Goal: Information Seeking & Learning: Learn about a topic

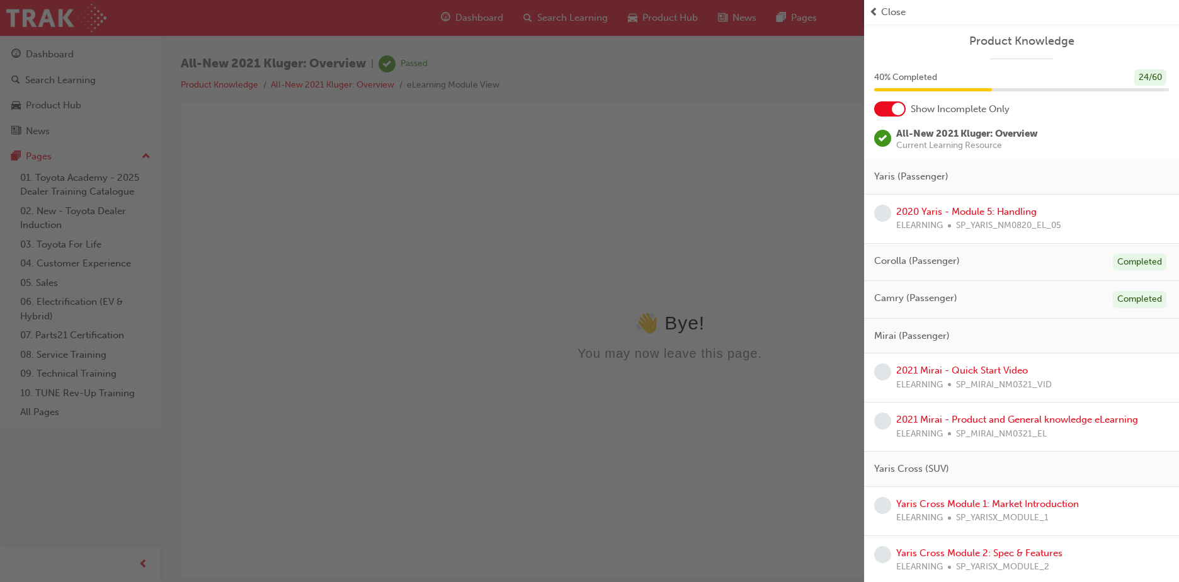
scroll to position [818, 0]
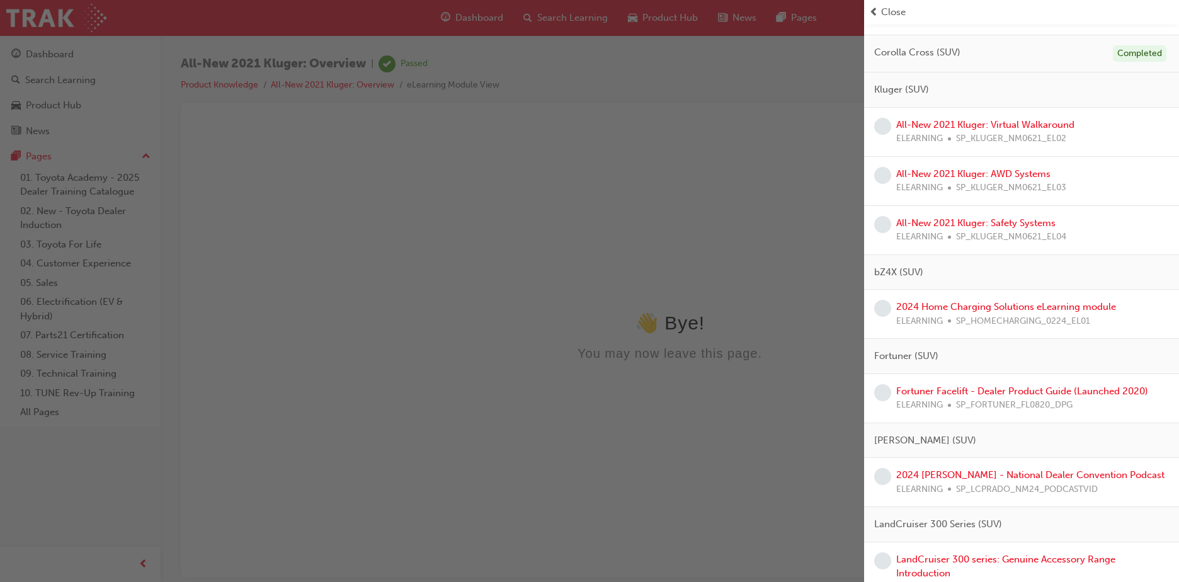
click at [549, 206] on div "button" at bounding box center [432, 291] width 864 height 582
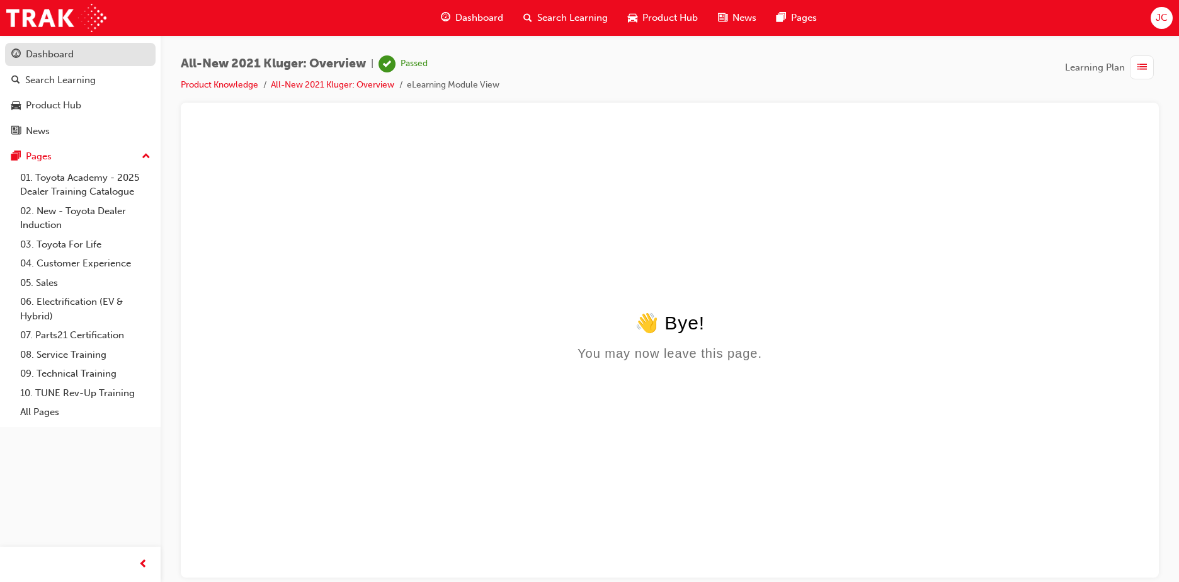
click at [69, 59] on div "Dashboard" at bounding box center [50, 54] width 48 height 14
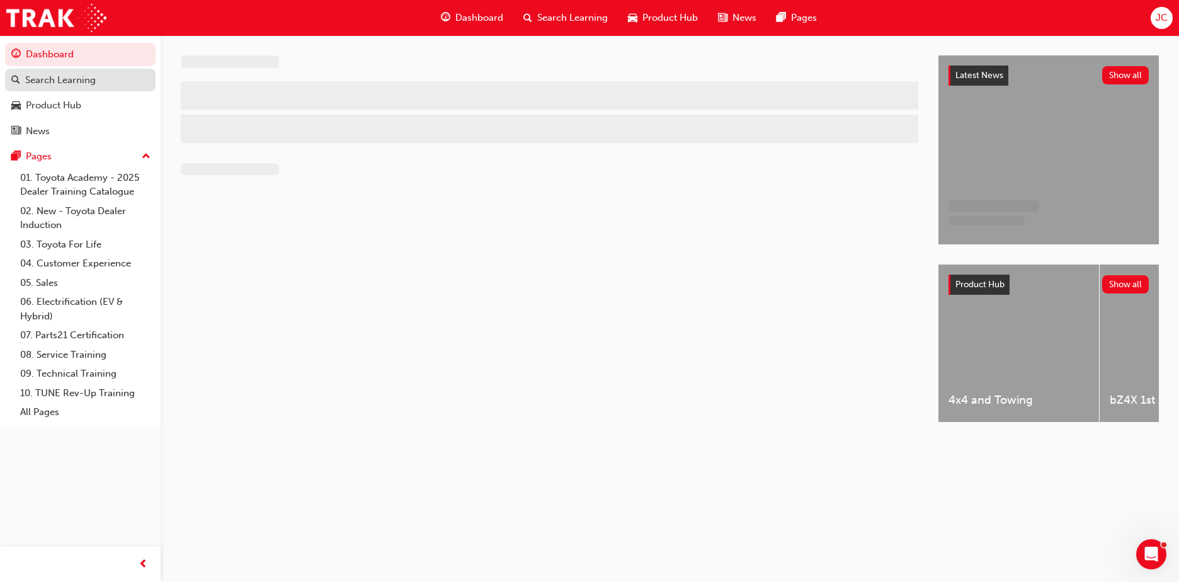
click at [75, 76] on div "Search Learning" at bounding box center [60, 80] width 71 height 14
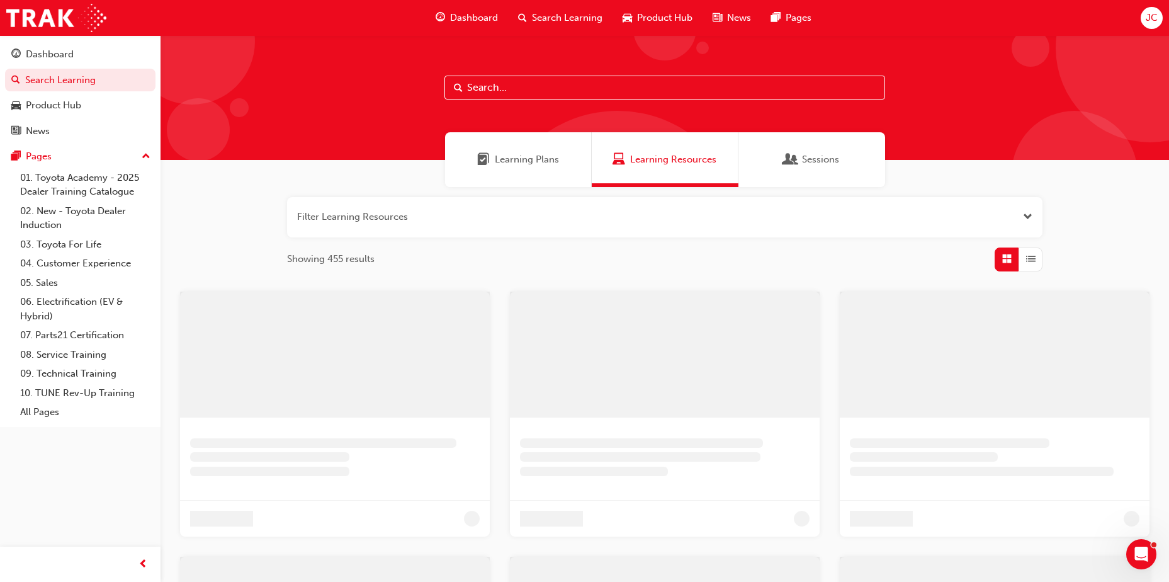
click at [537, 152] on span "Learning Plans" at bounding box center [527, 159] width 64 height 14
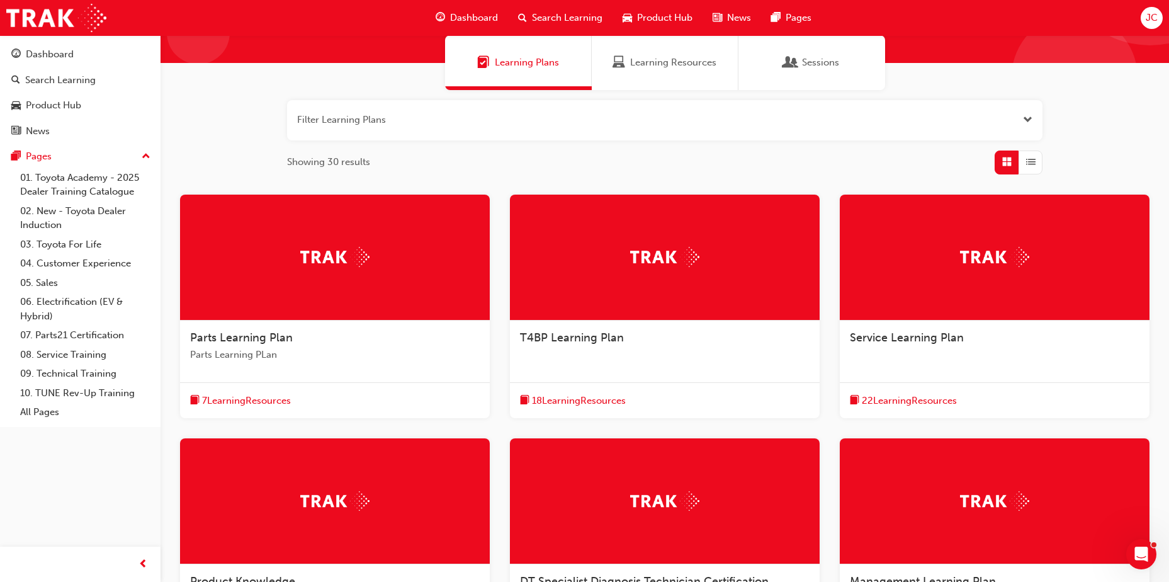
scroll to position [189, 0]
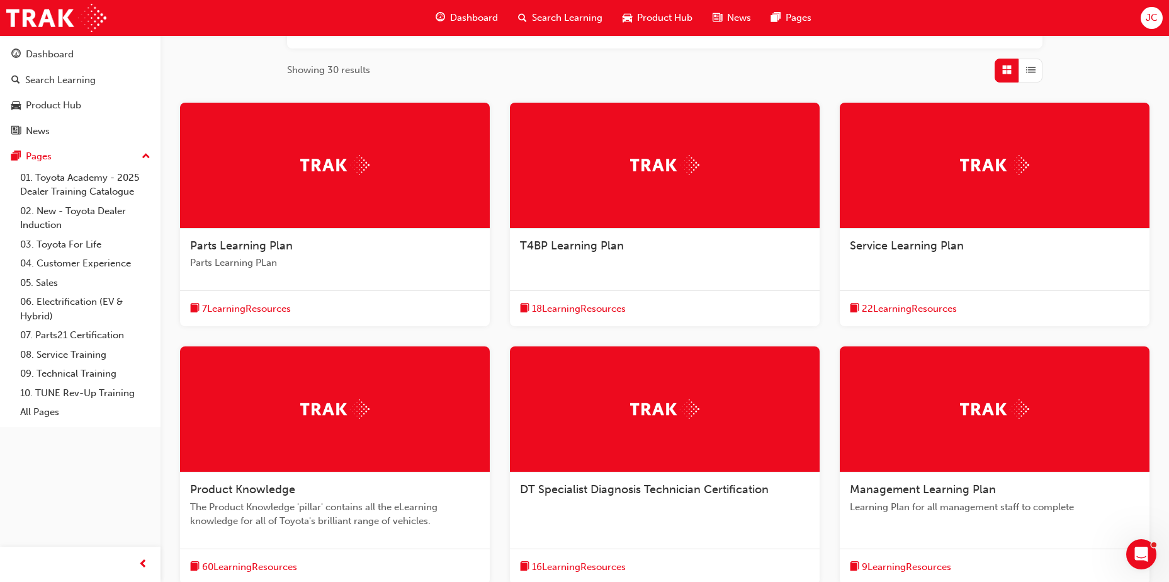
click at [342, 511] on span "The Product Knowledge 'pillar' contains all the eLearning knowledge for all of …" at bounding box center [335, 514] width 290 height 28
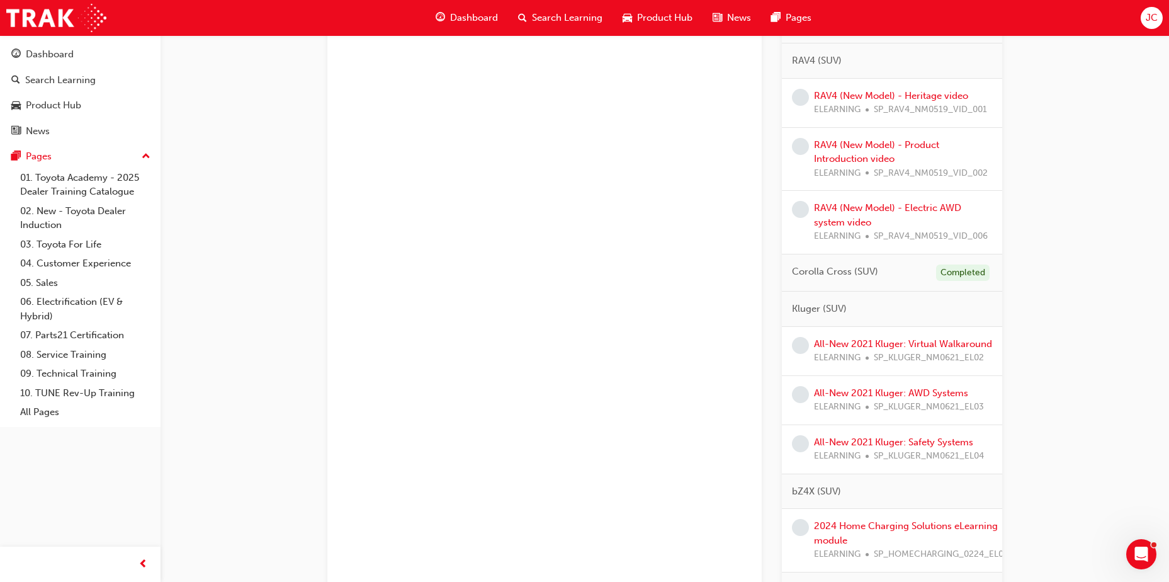
scroll to position [755, 0]
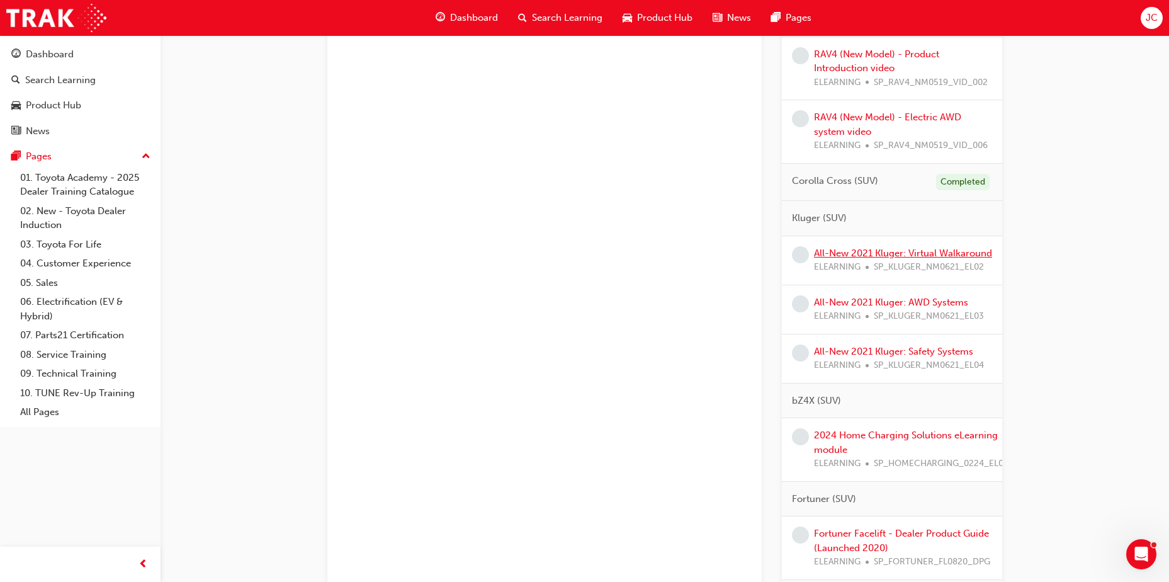
click at [861, 259] on link "All-New 2021 Kluger: Virtual Walkaround" at bounding box center [903, 252] width 178 height 11
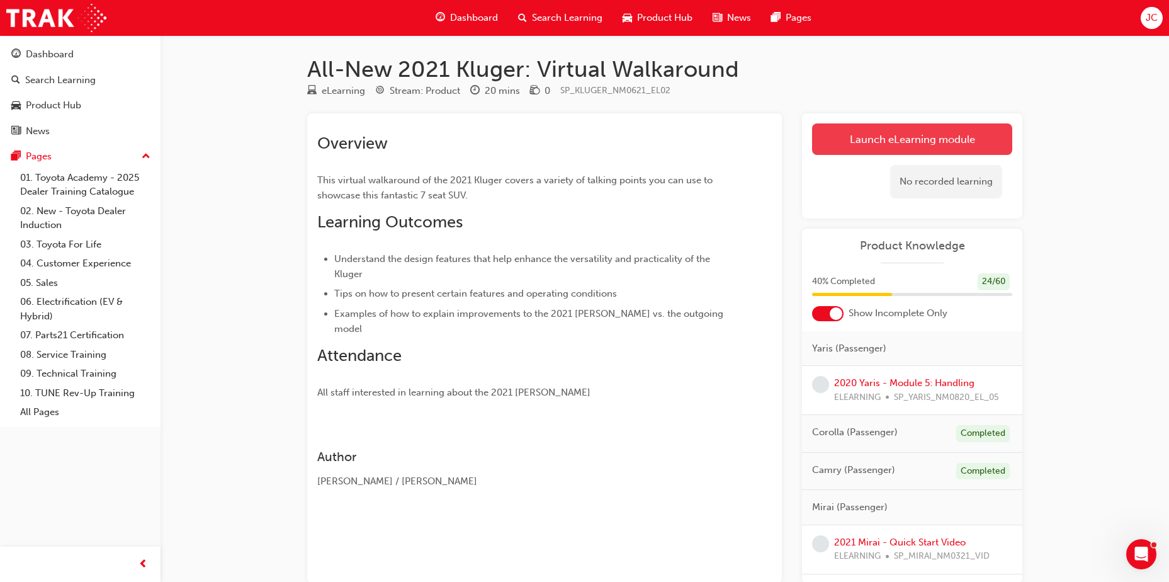
click at [876, 152] on link "Launch eLearning module" at bounding box center [912, 138] width 200 height 31
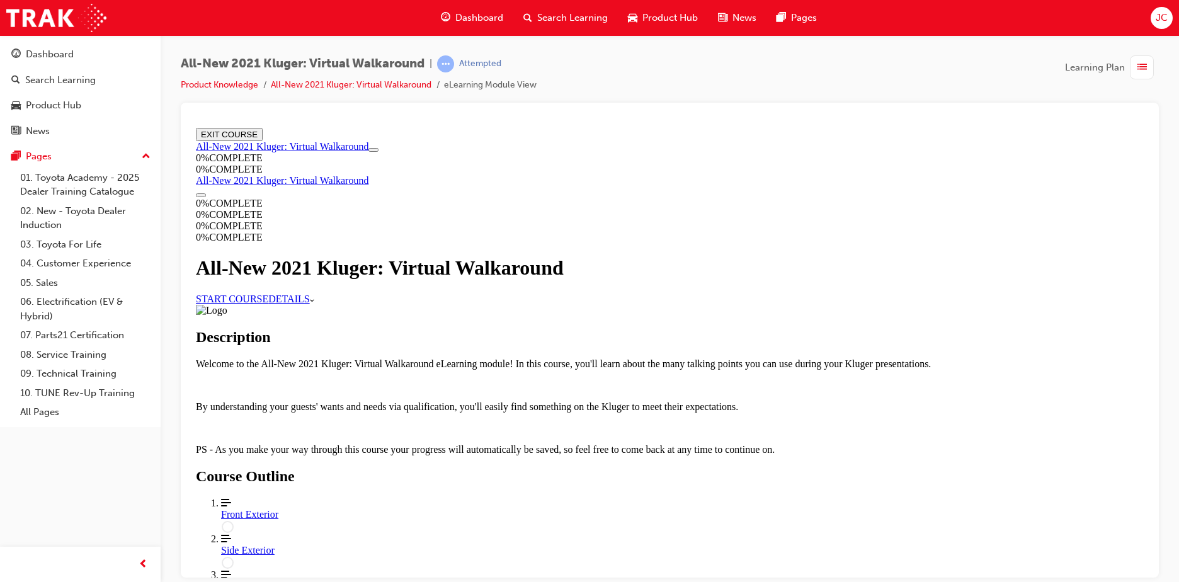
click at [268, 303] on link "START COURSE" at bounding box center [232, 298] width 72 height 11
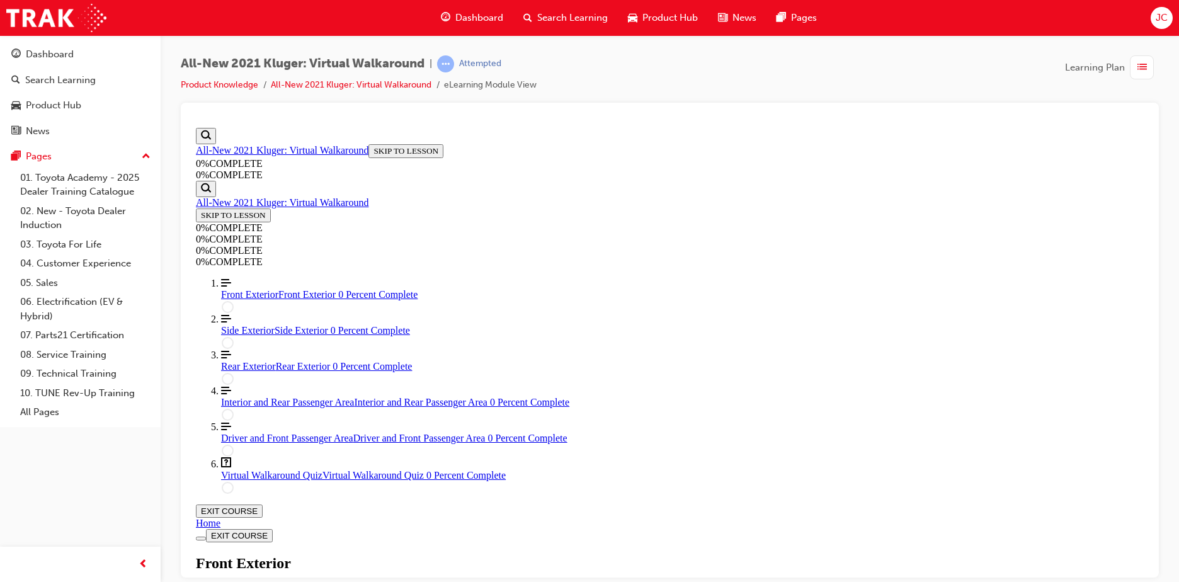
scroll to position [232, 0]
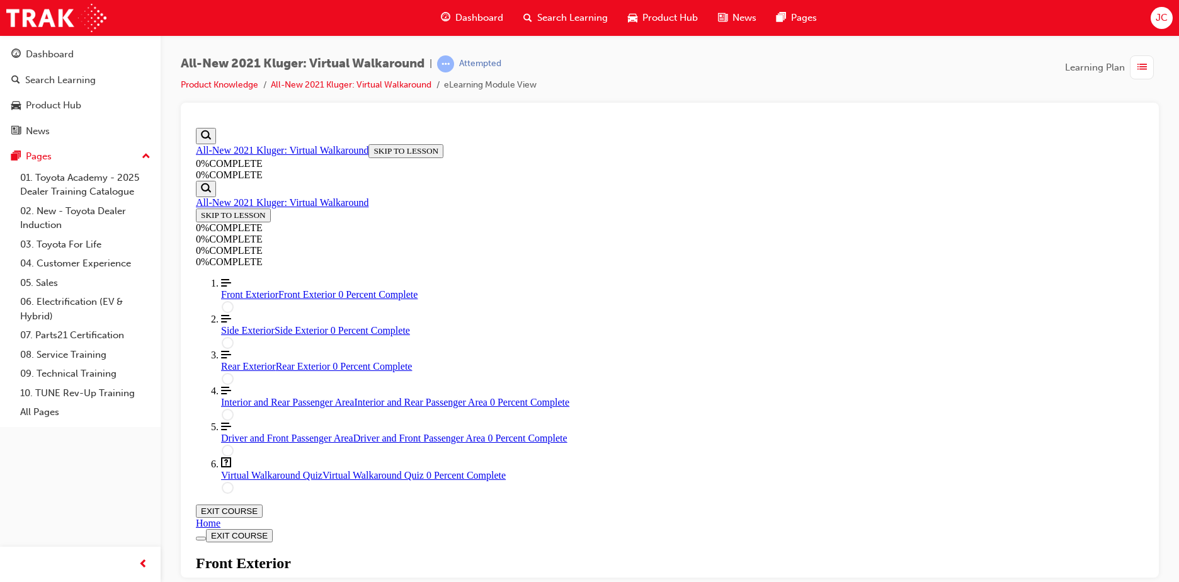
drag, startPoint x: 718, startPoint y: 350, endPoint x: 645, endPoint y: 342, distance: 73.4
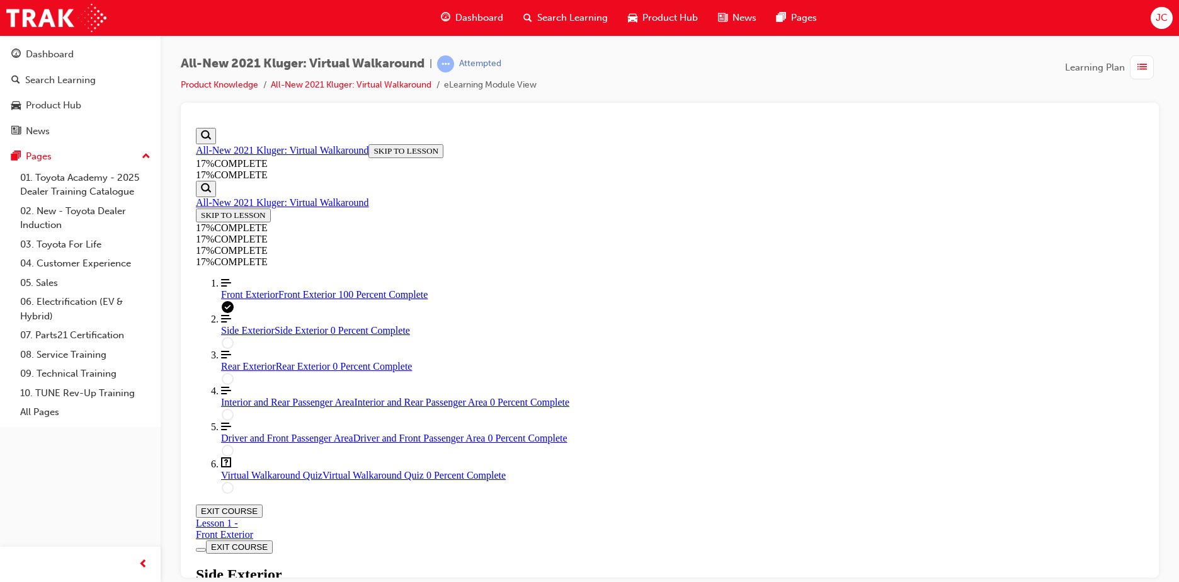
drag, startPoint x: 978, startPoint y: 456, endPoint x: 876, endPoint y: 427, distance: 106.0
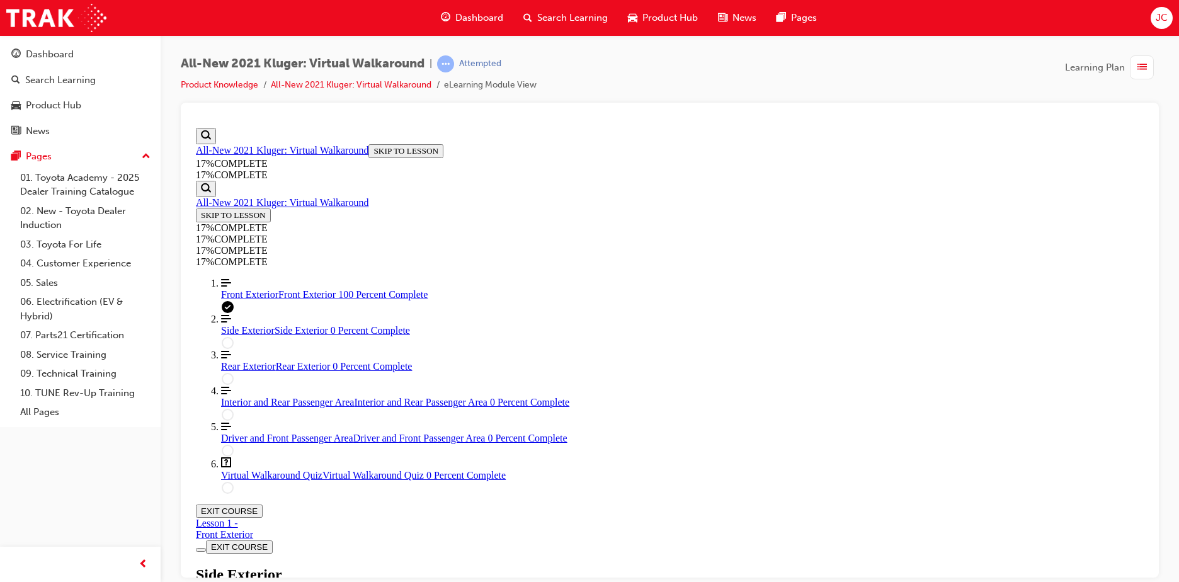
drag, startPoint x: 1029, startPoint y: 358, endPoint x: 888, endPoint y: 312, distance: 148.5
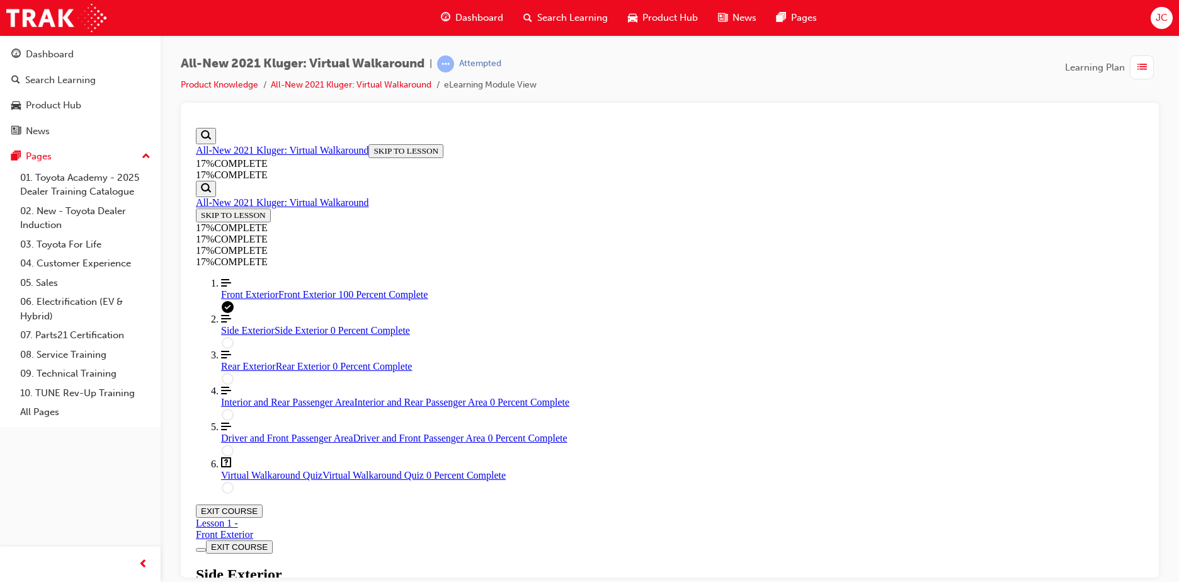
drag, startPoint x: 1020, startPoint y: 469, endPoint x: 957, endPoint y: 405, distance: 89.5
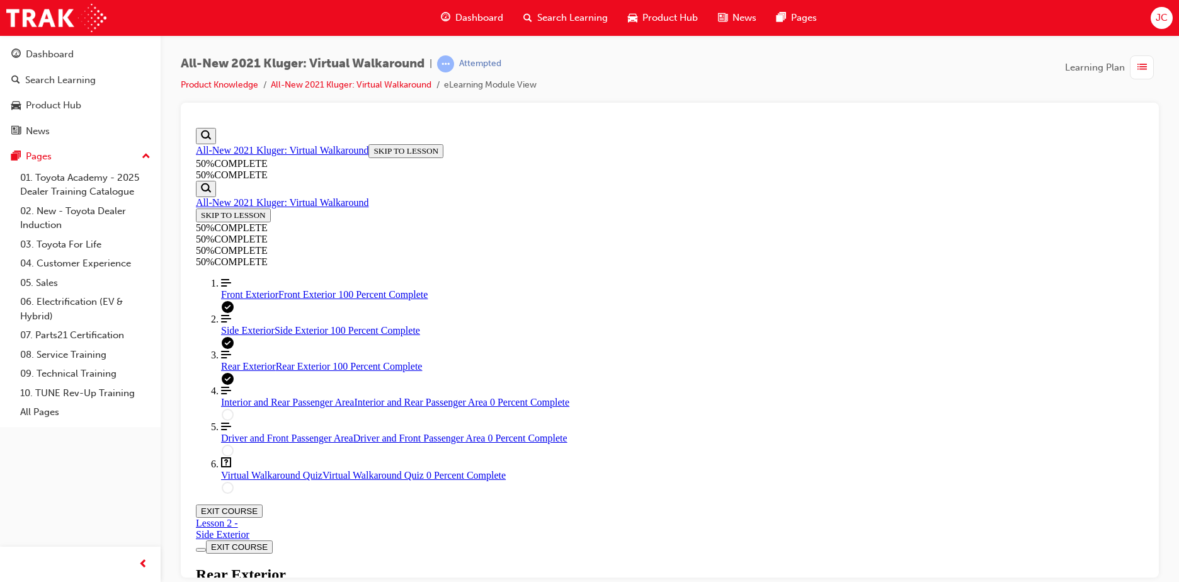
scroll to position [636, 0]
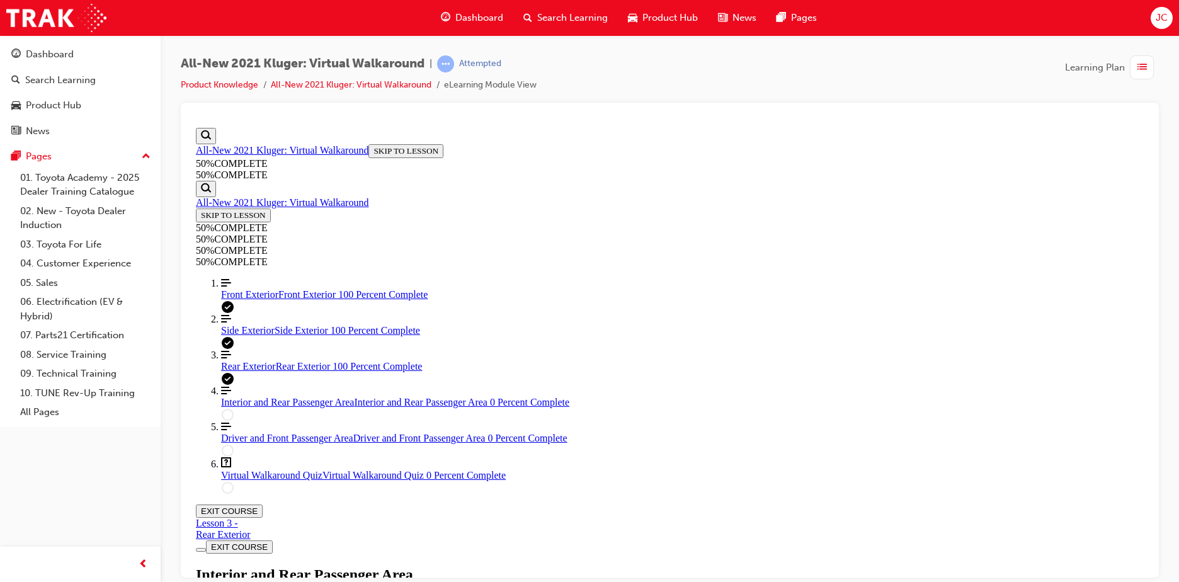
drag, startPoint x: 412, startPoint y: 242, endPoint x: 428, endPoint y: 237, distance: 17.3
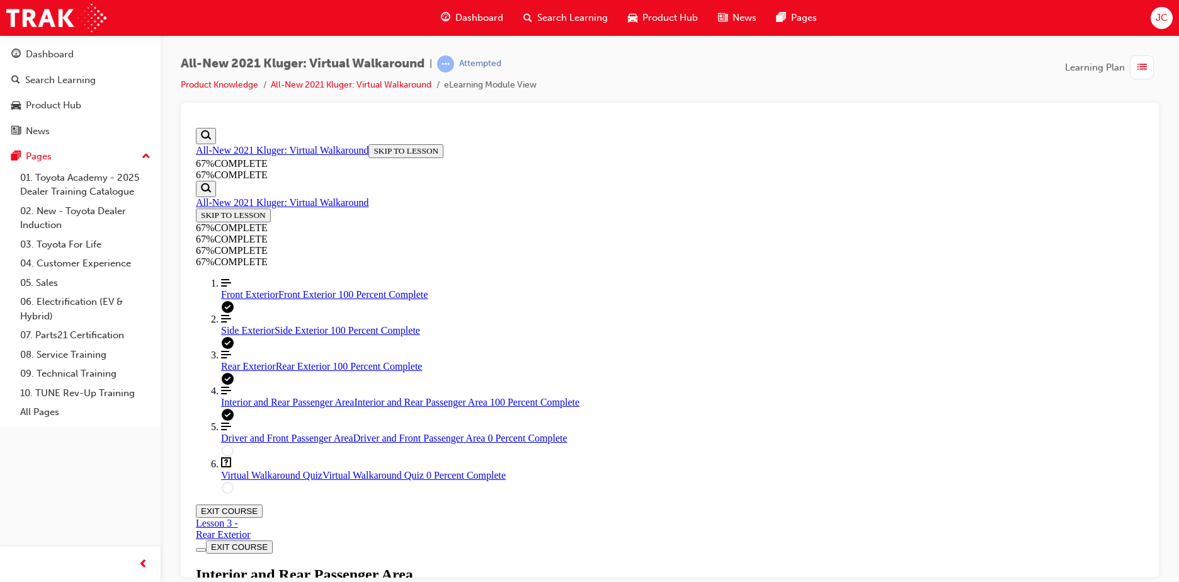
scroll to position [636, 0]
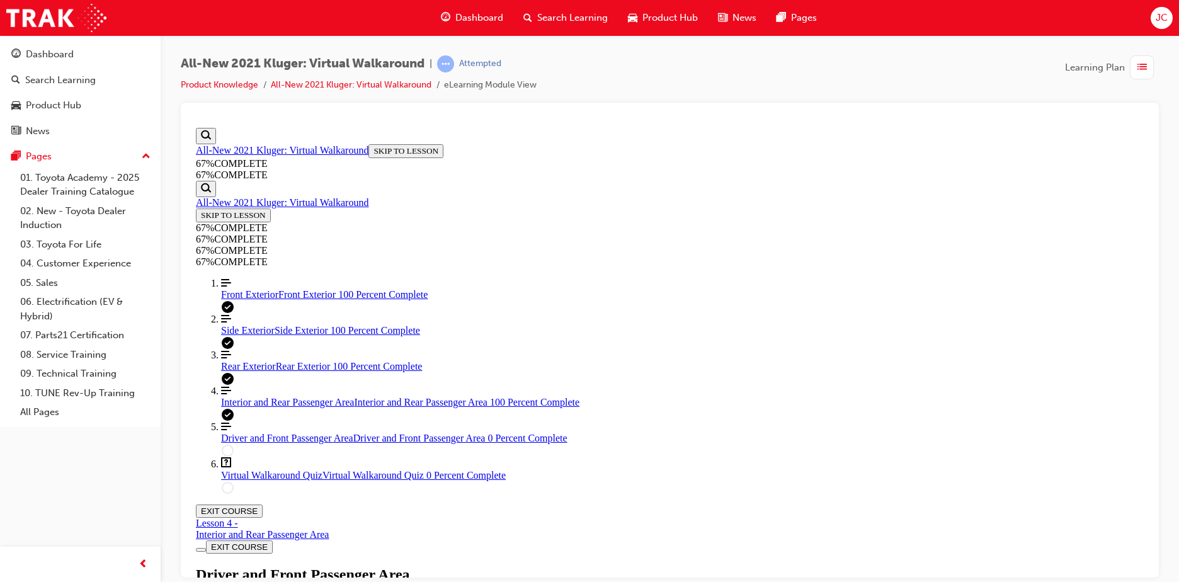
scroll to position [169, 0]
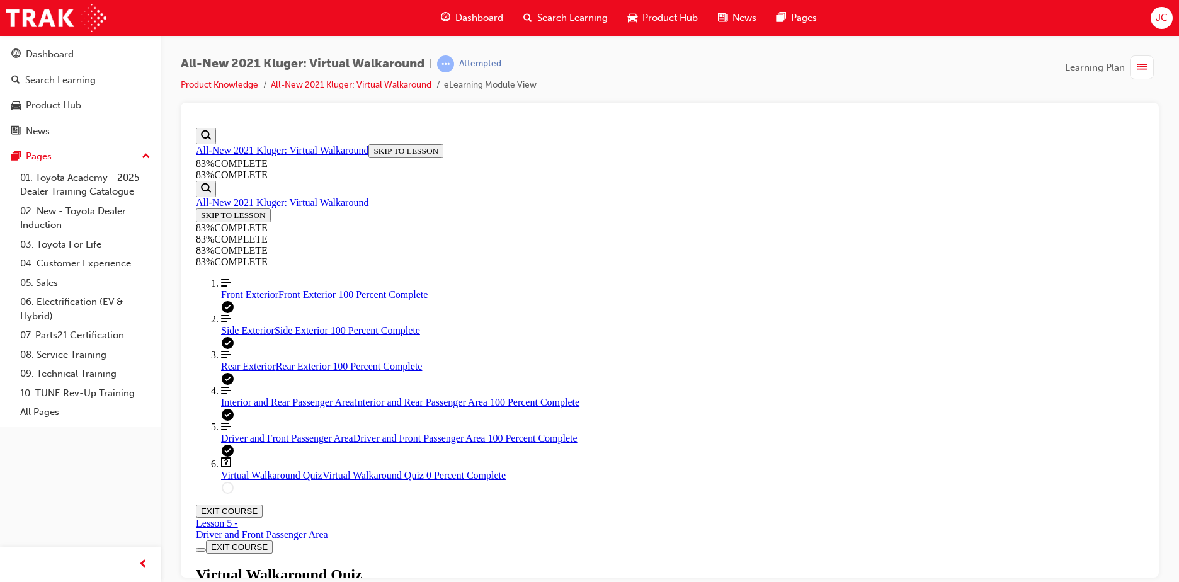
scroll to position [144, 0]
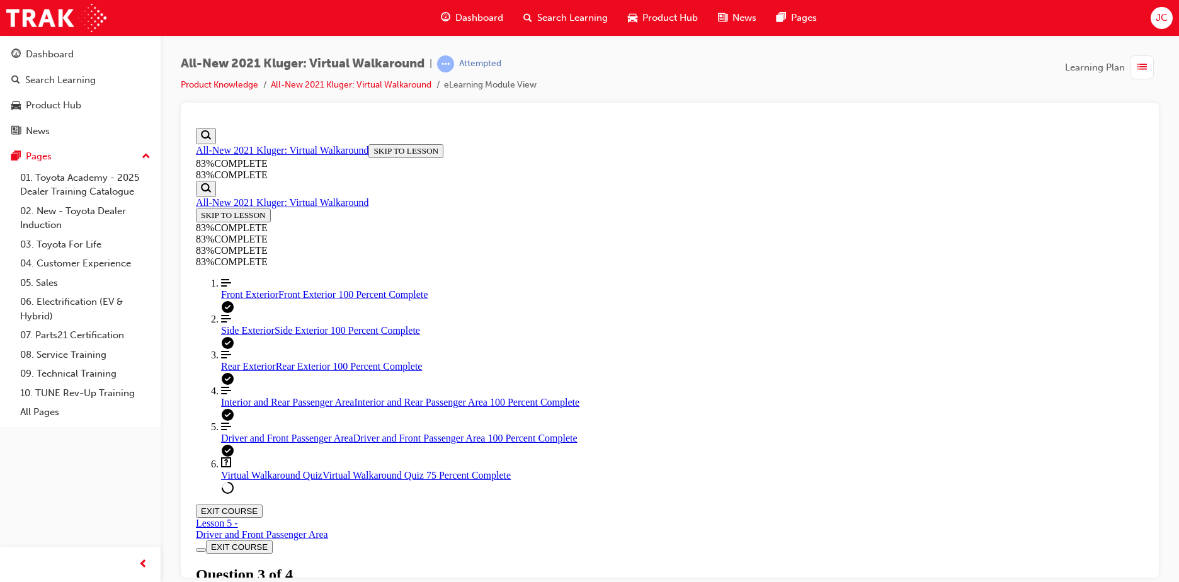
scroll to position [77, 0]
